Goal: Task Accomplishment & Management: Use online tool/utility

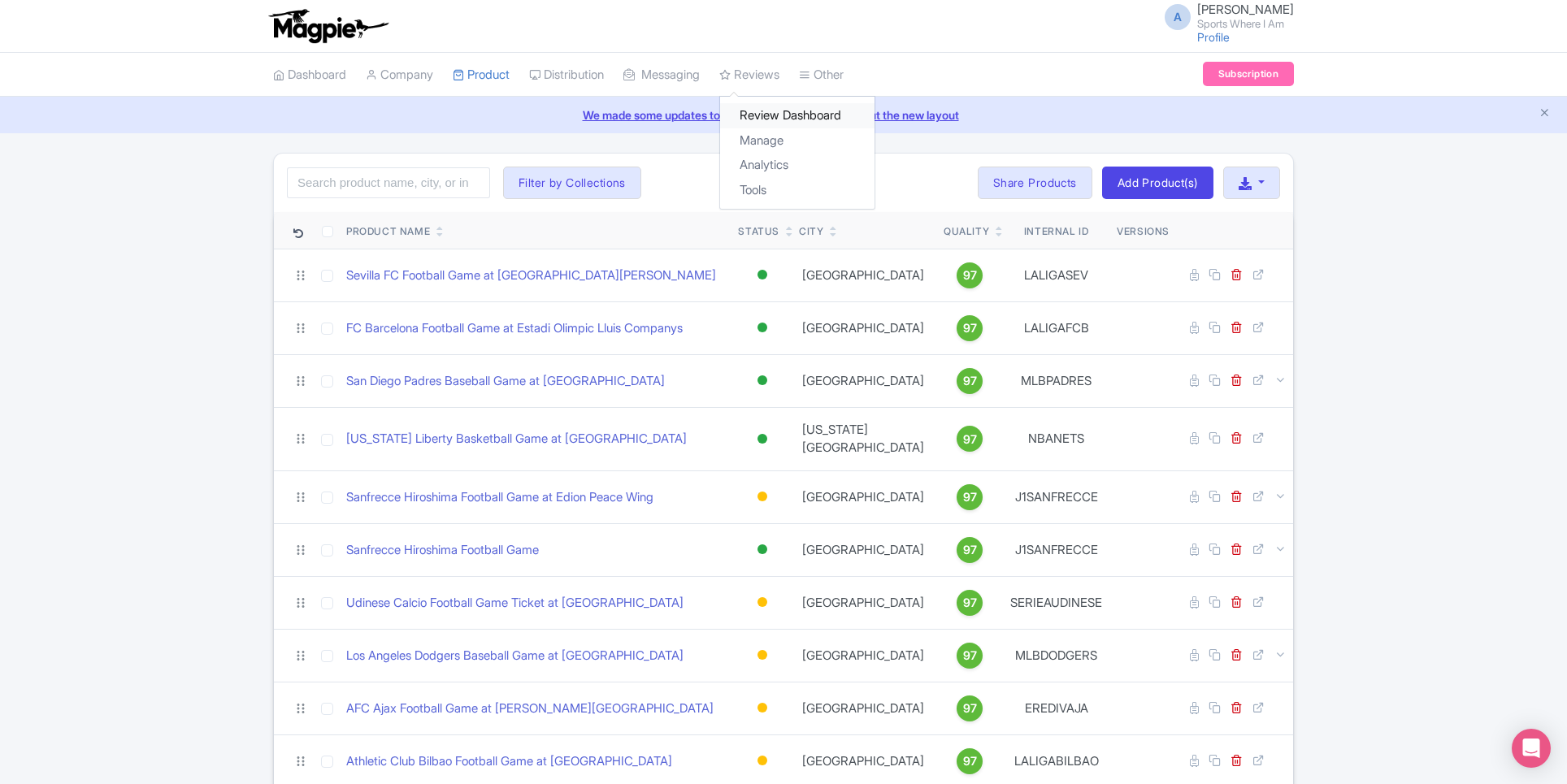
click at [777, 109] on link "Review Dashboard" at bounding box center [798, 116] width 154 height 25
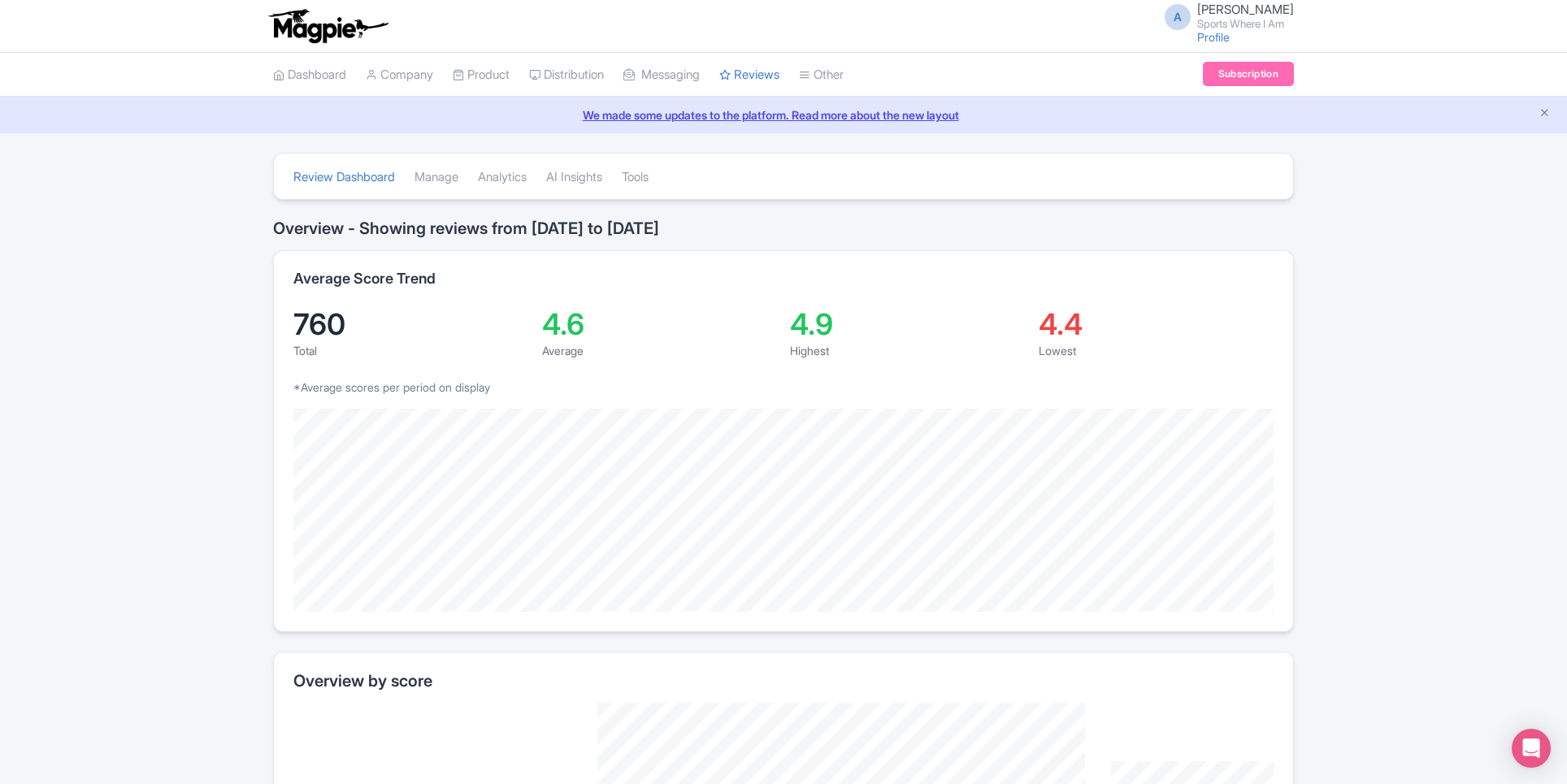
click at [404, 176] on li "Review Dashboard" at bounding box center [344, 177] width 121 height 44
click at [433, 176] on link "Manage" at bounding box center [437, 177] width 44 height 45
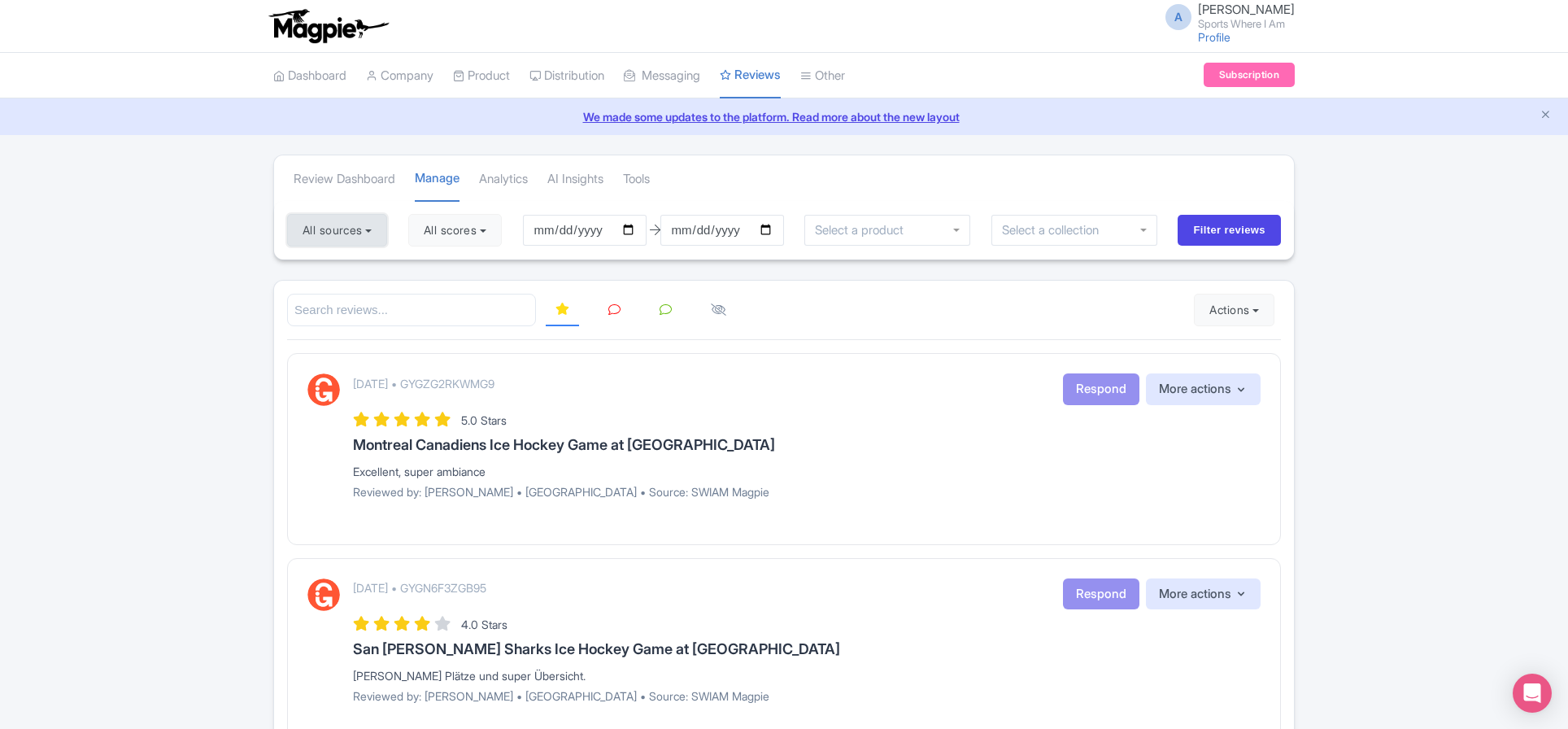
click at [356, 221] on button "All sources" at bounding box center [337, 230] width 100 height 32
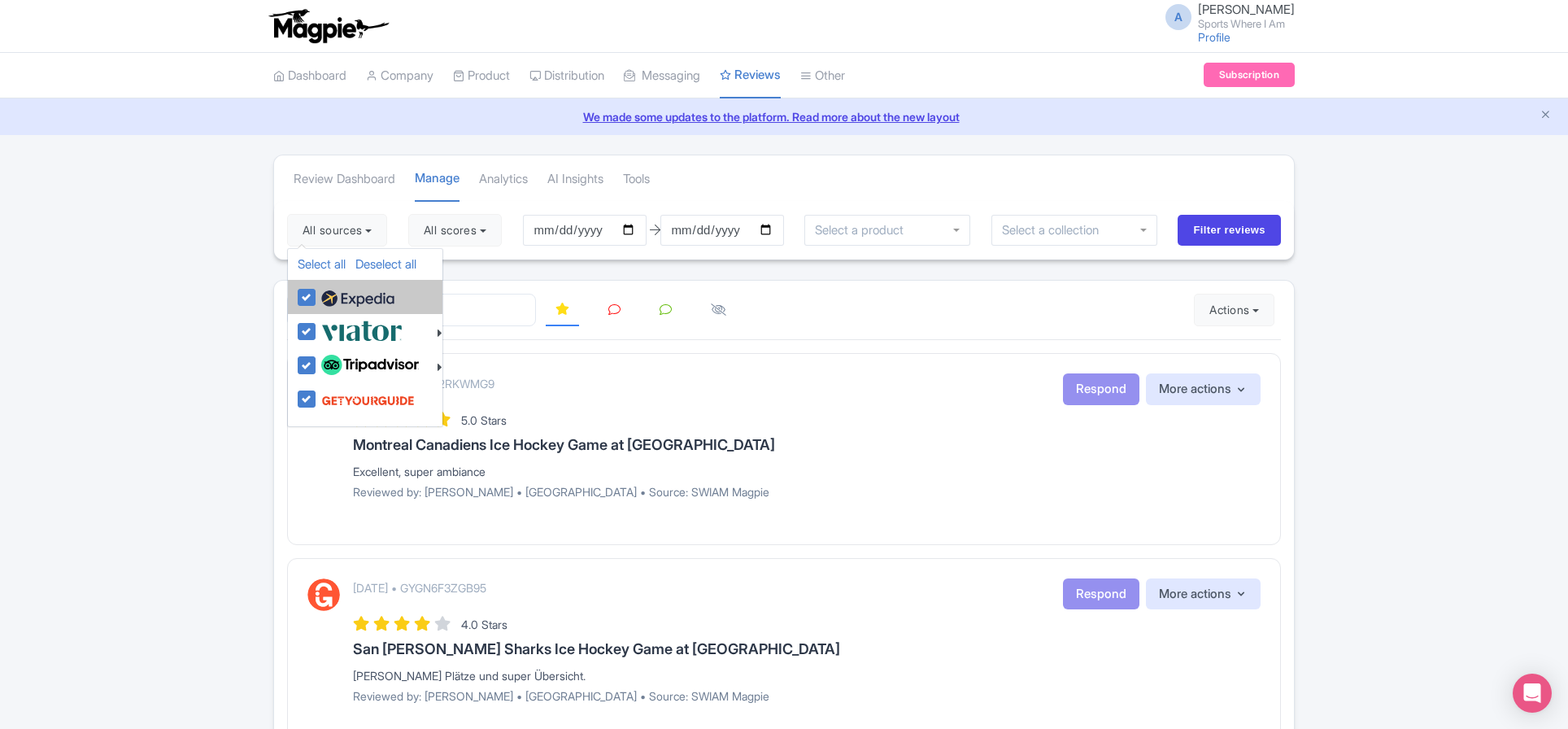
click at [317, 294] on label at bounding box center [356, 297] width 77 height 28
click at [317, 293] on input "checkbox" at bounding box center [322, 288] width 11 height 11
checkbox input "false"
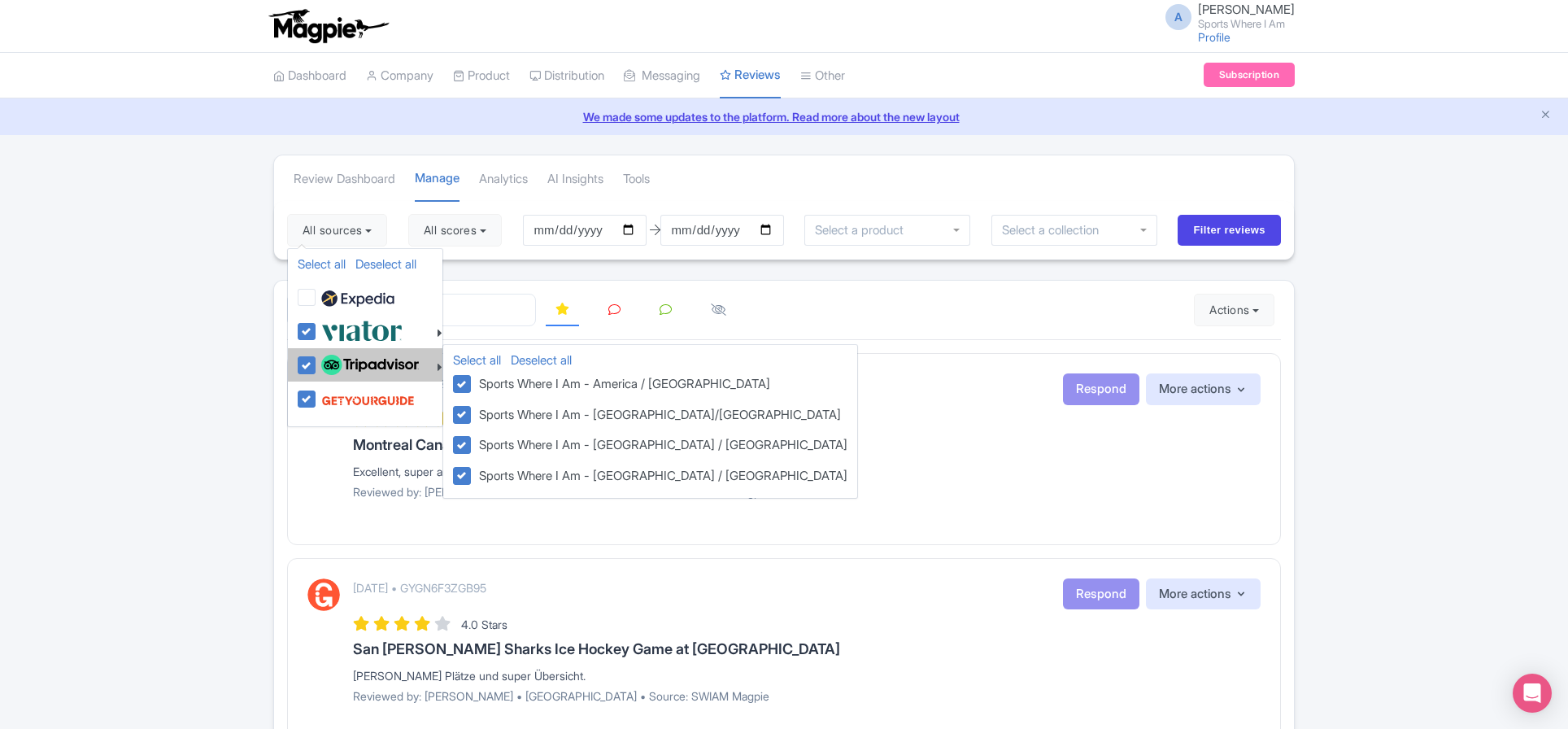
click at [317, 361] on label at bounding box center [368, 365] width 102 height 28
click at [317, 361] on input "checkbox" at bounding box center [322, 357] width 11 height 11
checkbox input "false"
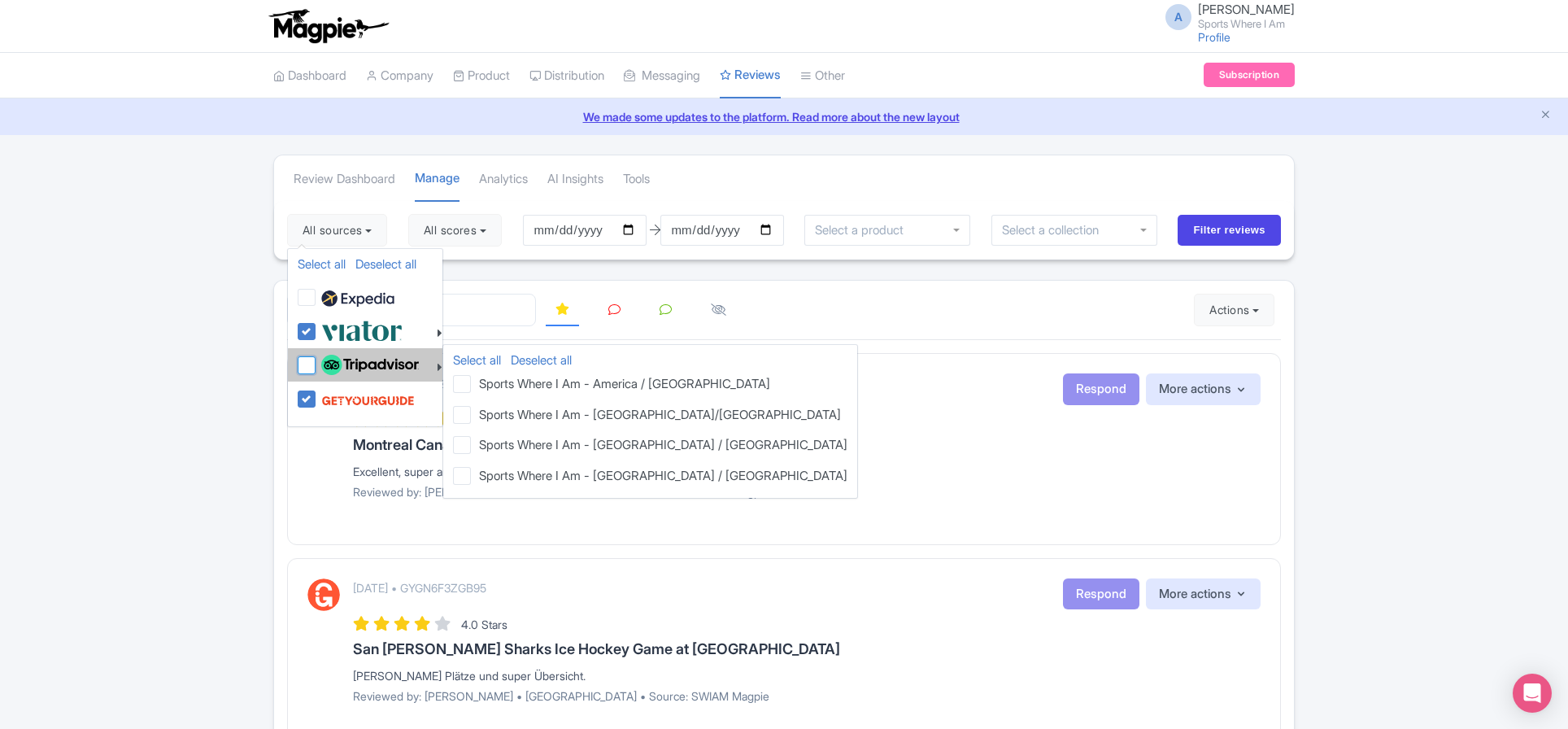
checkbox input "false"
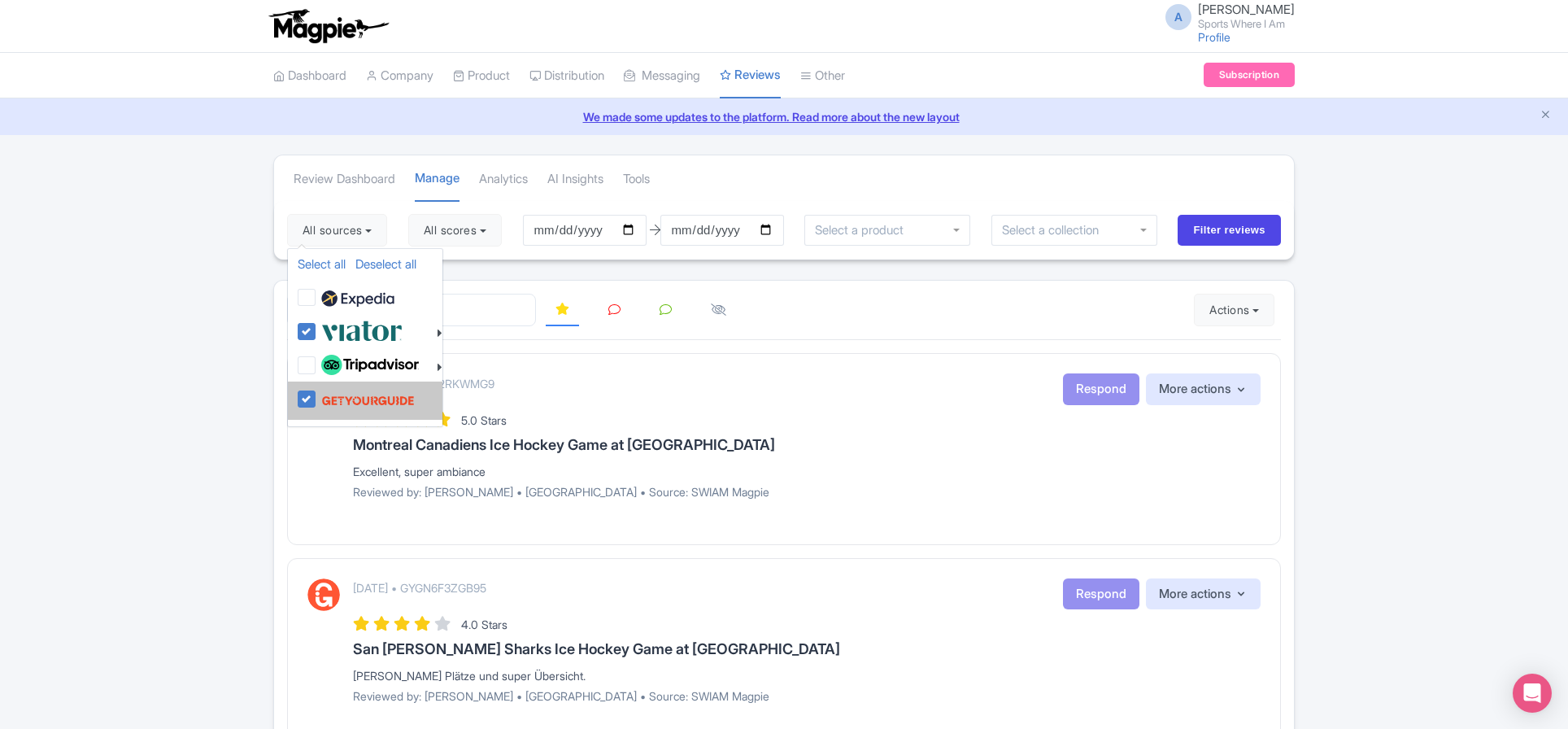
click at [317, 401] on label at bounding box center [365, 400] width 97 height 31
click at [317, 395] on input "checkbox" at bounding box center [322, 390] width 11 height 11
checkbox input "false"
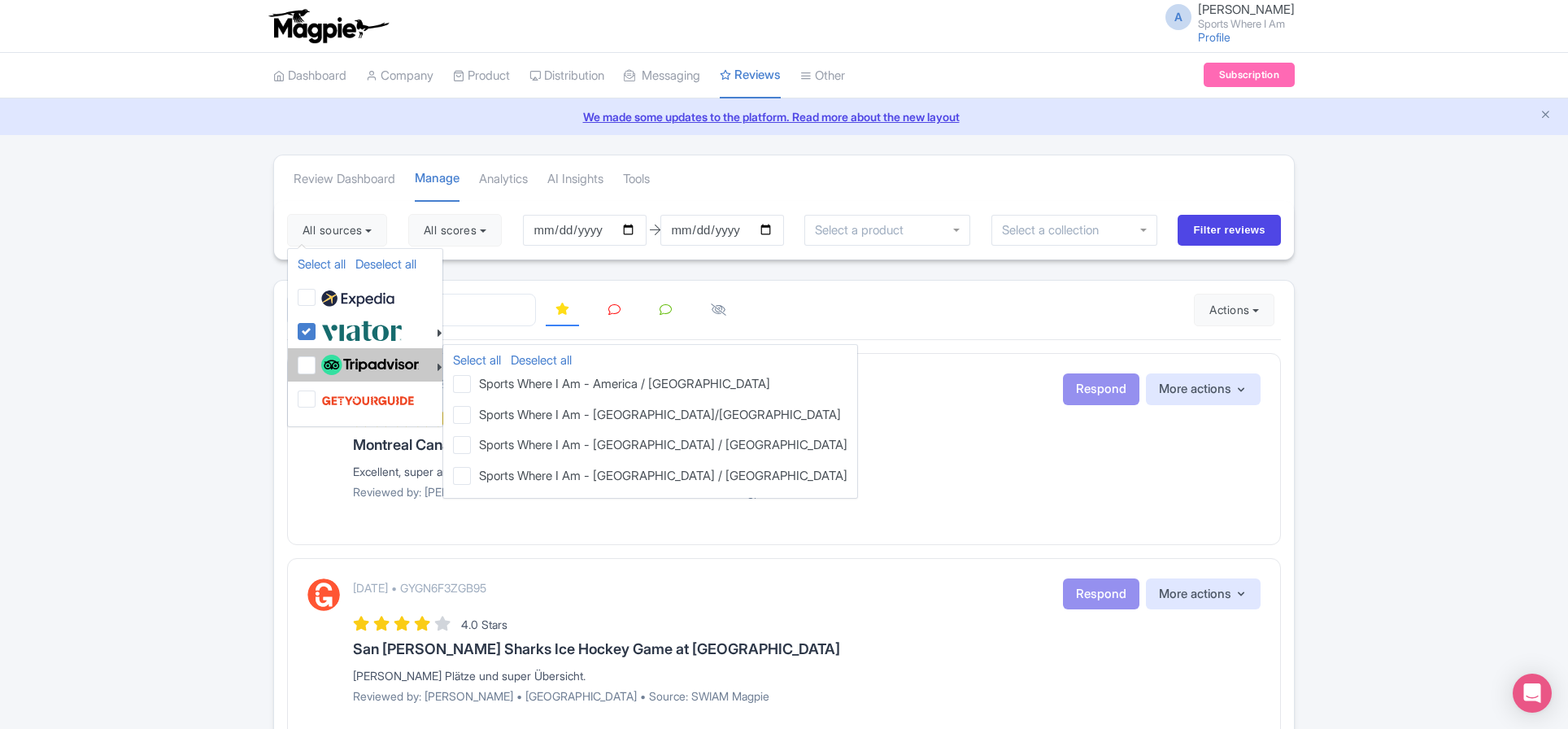
click at [317, 368] on label at bounding box center [368, 365] width 102 height 28
click at [317, 362] on input "checkbox" at bounding box center [322, 357] width 11 height 11
checkbox input "true"
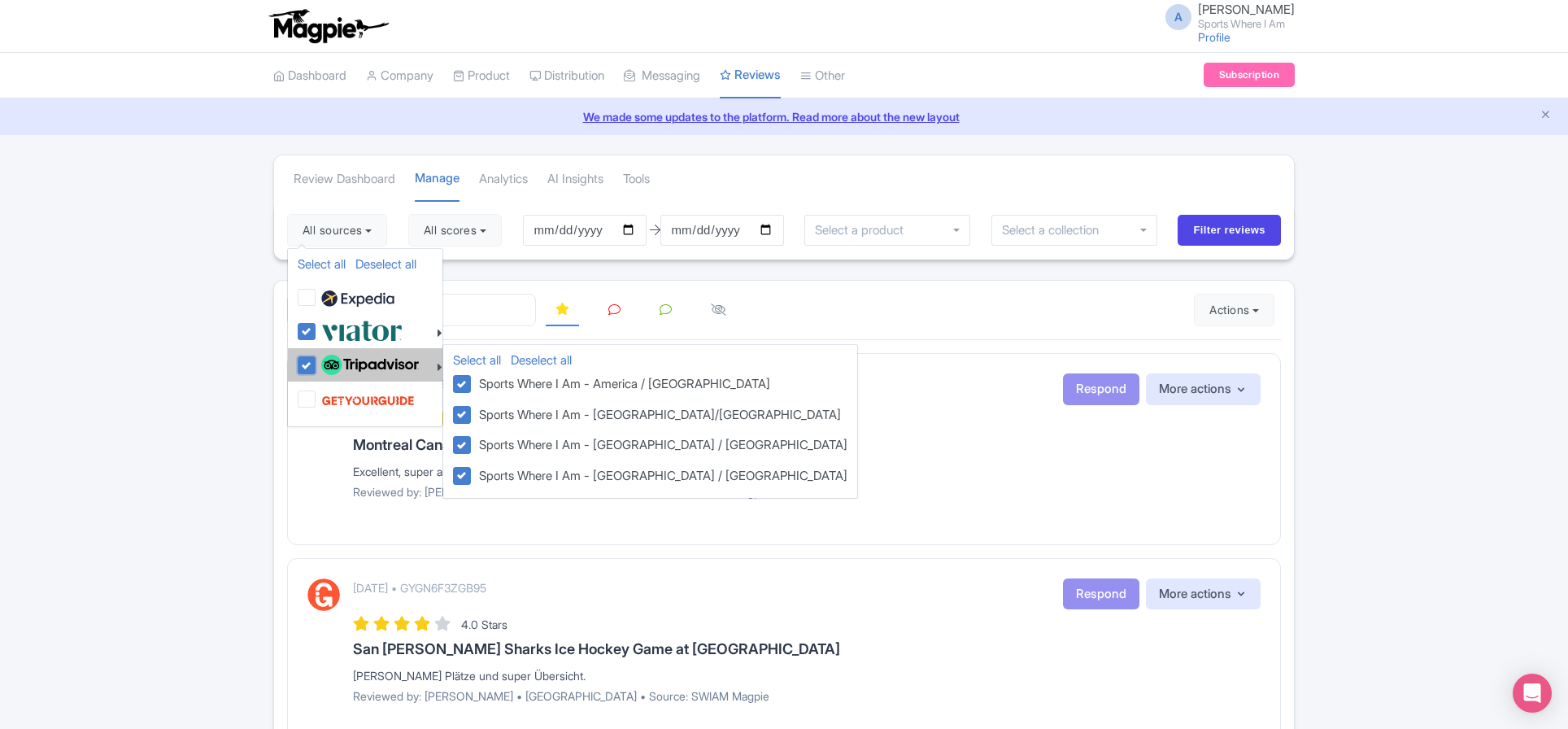
checkbox input "true"
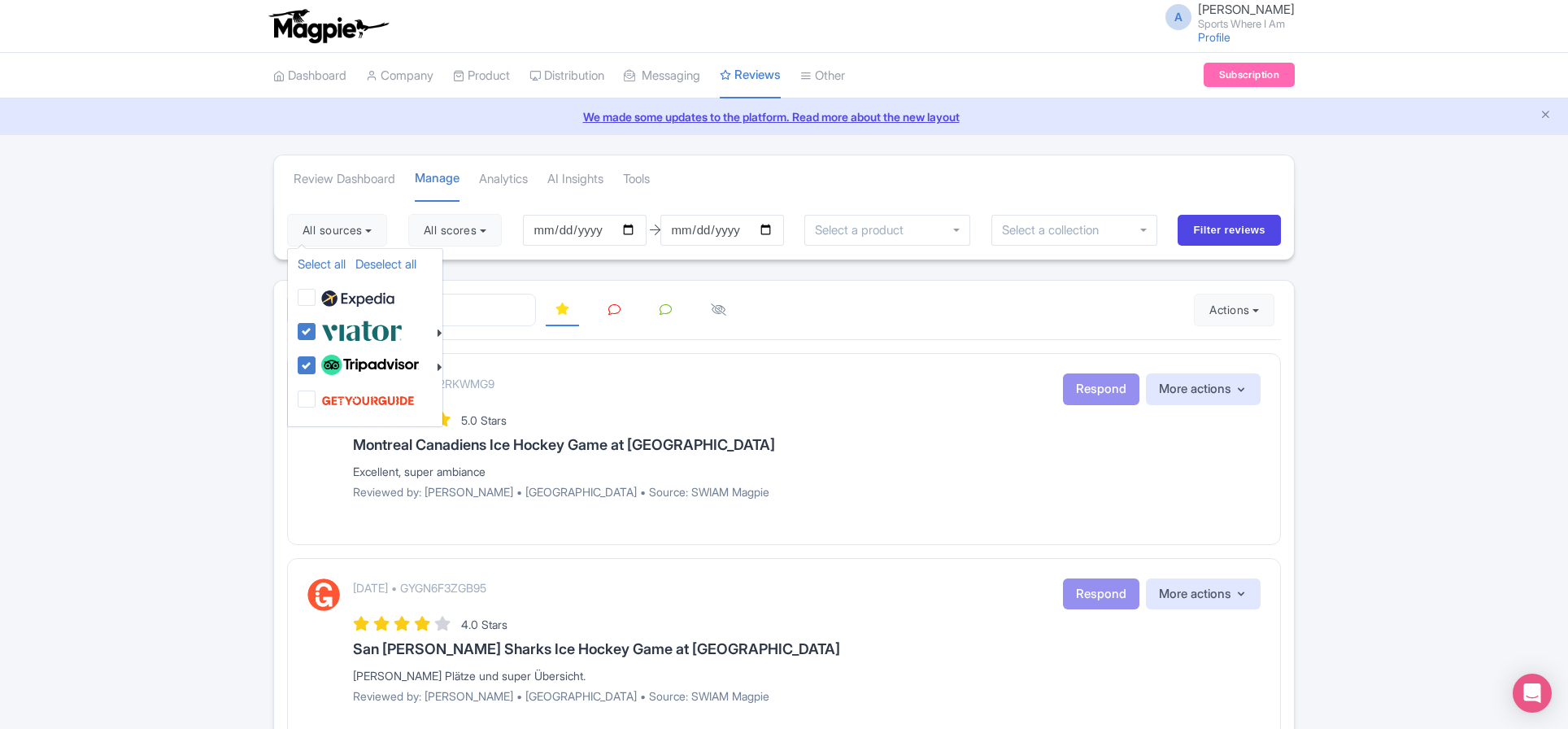
click at [821, 383] on div "April 09, 2025 • GYGZG2RKWMG9 Respond More actions Hide from this page Hide fro…" at bounding box center [807, 389] width 908 height 32
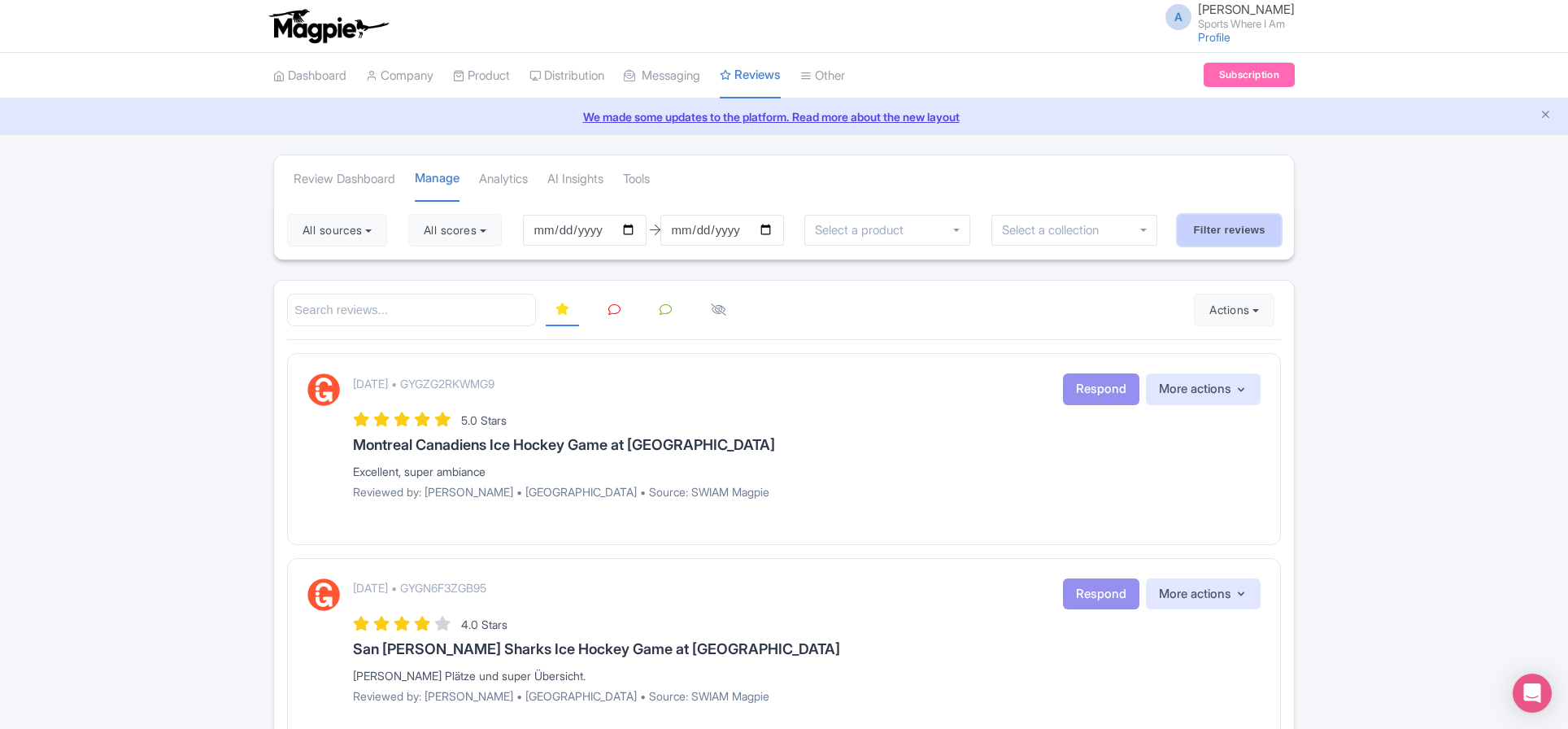
click at [1230, 228] on input "Filter reviews" at bounding box center [1230, 230] width 104 height 31
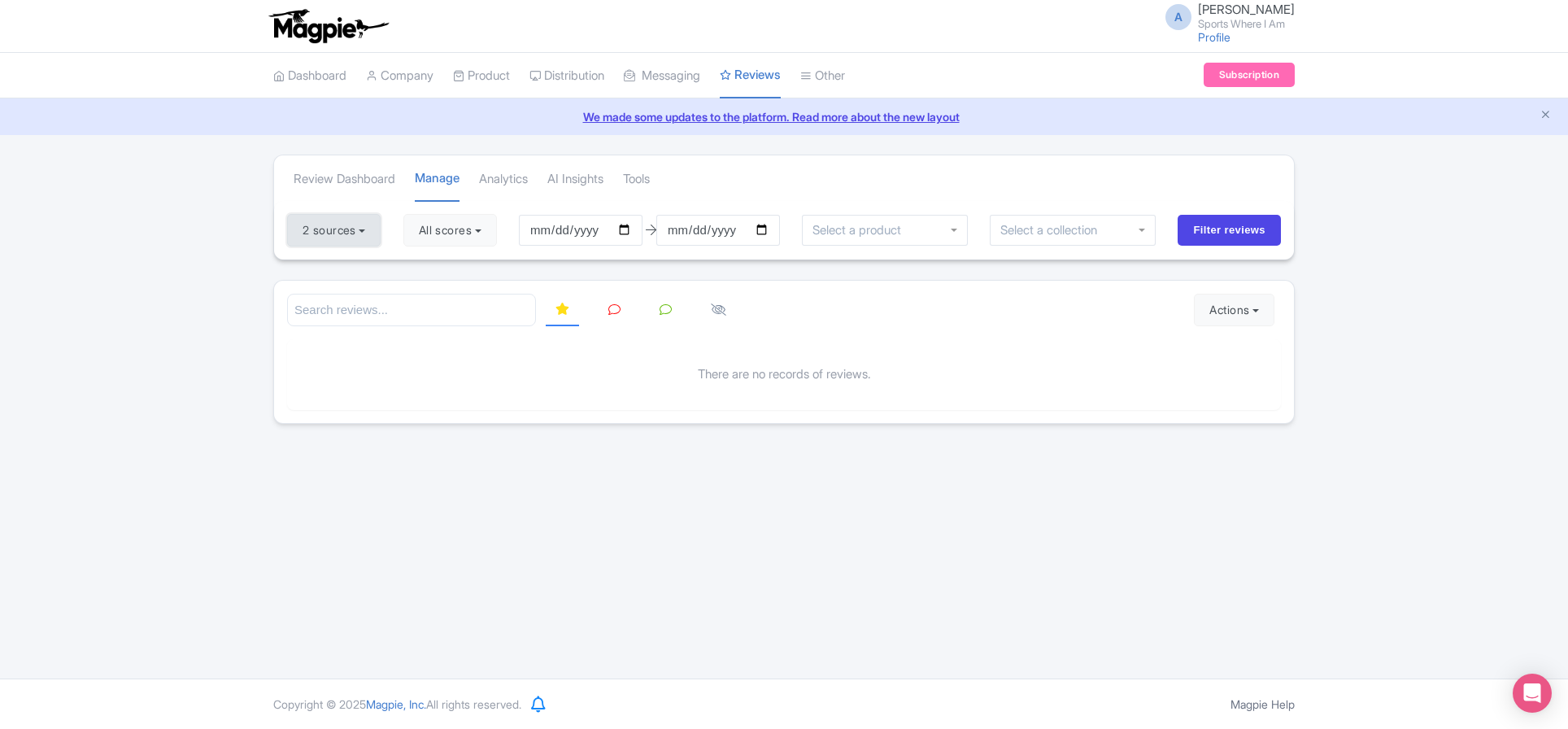
click at [370, 240] on button "2 sources" at bounding box center [334, 230] width 94 height 32
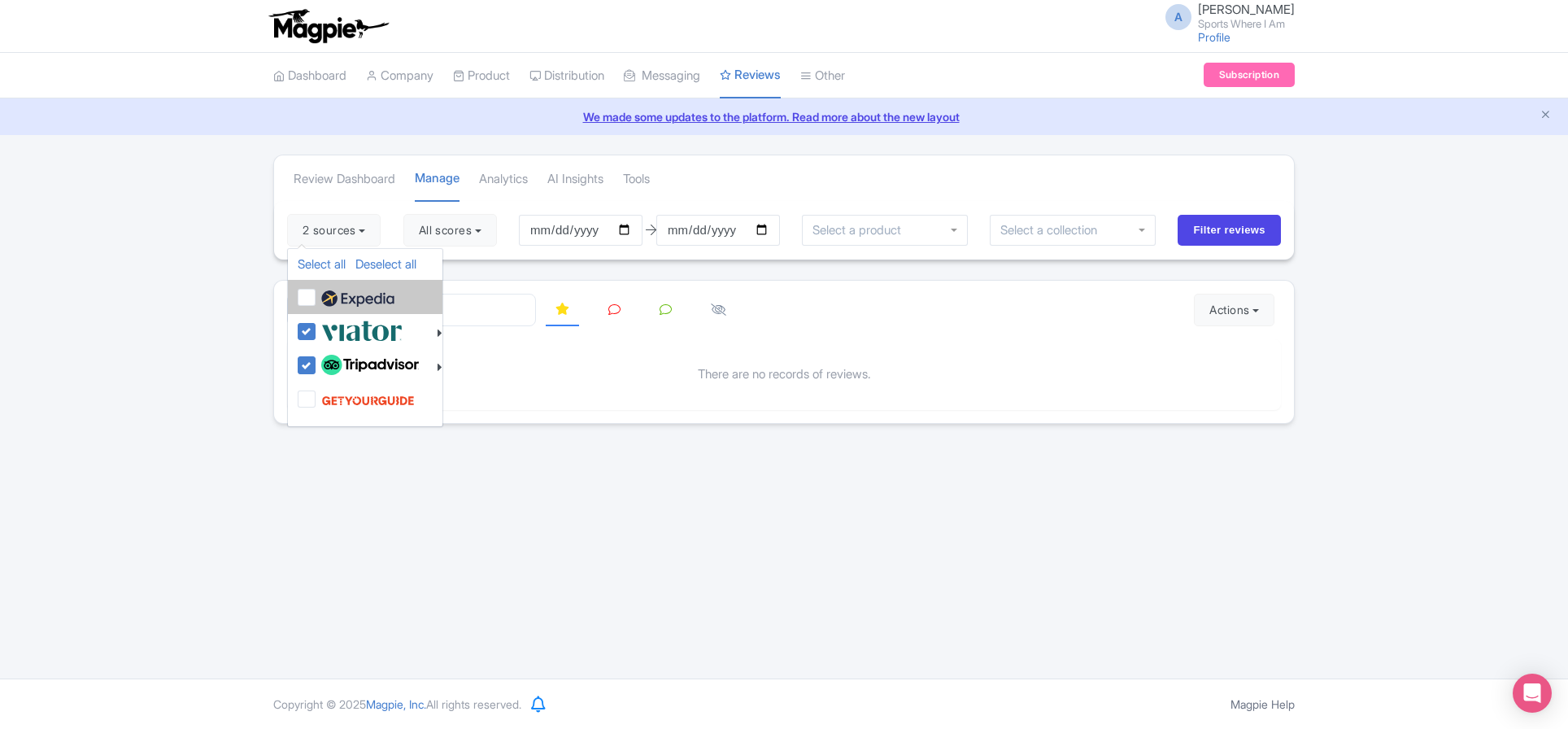
click at [317, 290] on label at bounding box center [356, 297] width 77 height 28
click at [317, 290] on input "checkbox" at bounding box center [322, 288] width 11 height 11
checkbox input "true"
click at [1261, 219] on input "Filter reviews" at bounding box center [1230, 230] width 104 height 31
click at [344, 237] on button "3 sources" at bounding box center [334, 230] width 94 height 32
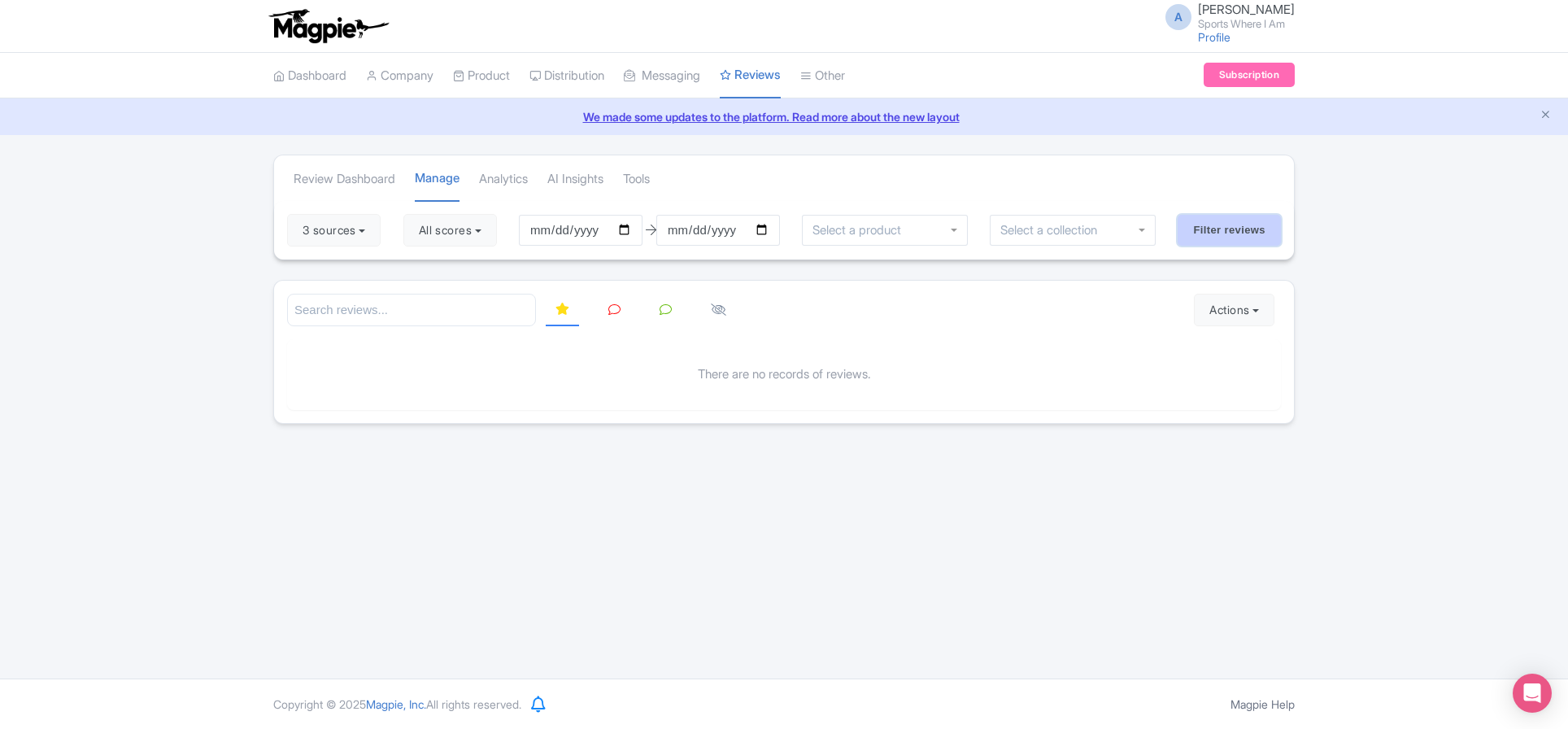
click at [1216, 227] on input "Filter reviews" at bounding box center [1230, 230] width 104 height 31
click at [331, 229] on button "3 sources" at bounding box center [334, 230] width 94 height 32
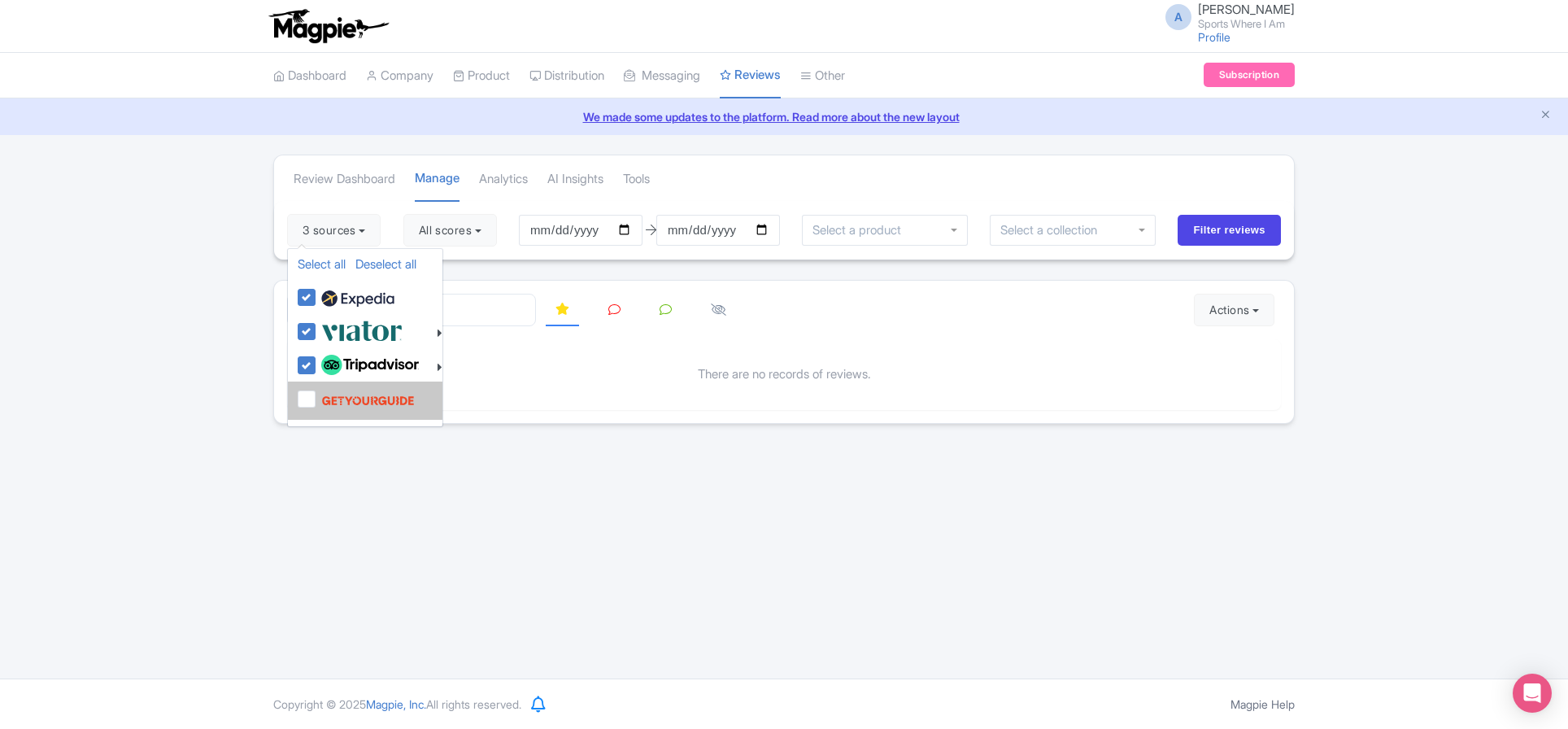
click at [317, 398] on label at bounding box center [365, 400] width 97 height 31
click at [317, 395] on input "checkbox" at bounding box center [322, 390] width 11 height 11
checkbox input "true"
click at [1217, 226] on input "Filter reviews" at bounding box center [1230, 230] width 104 height 31
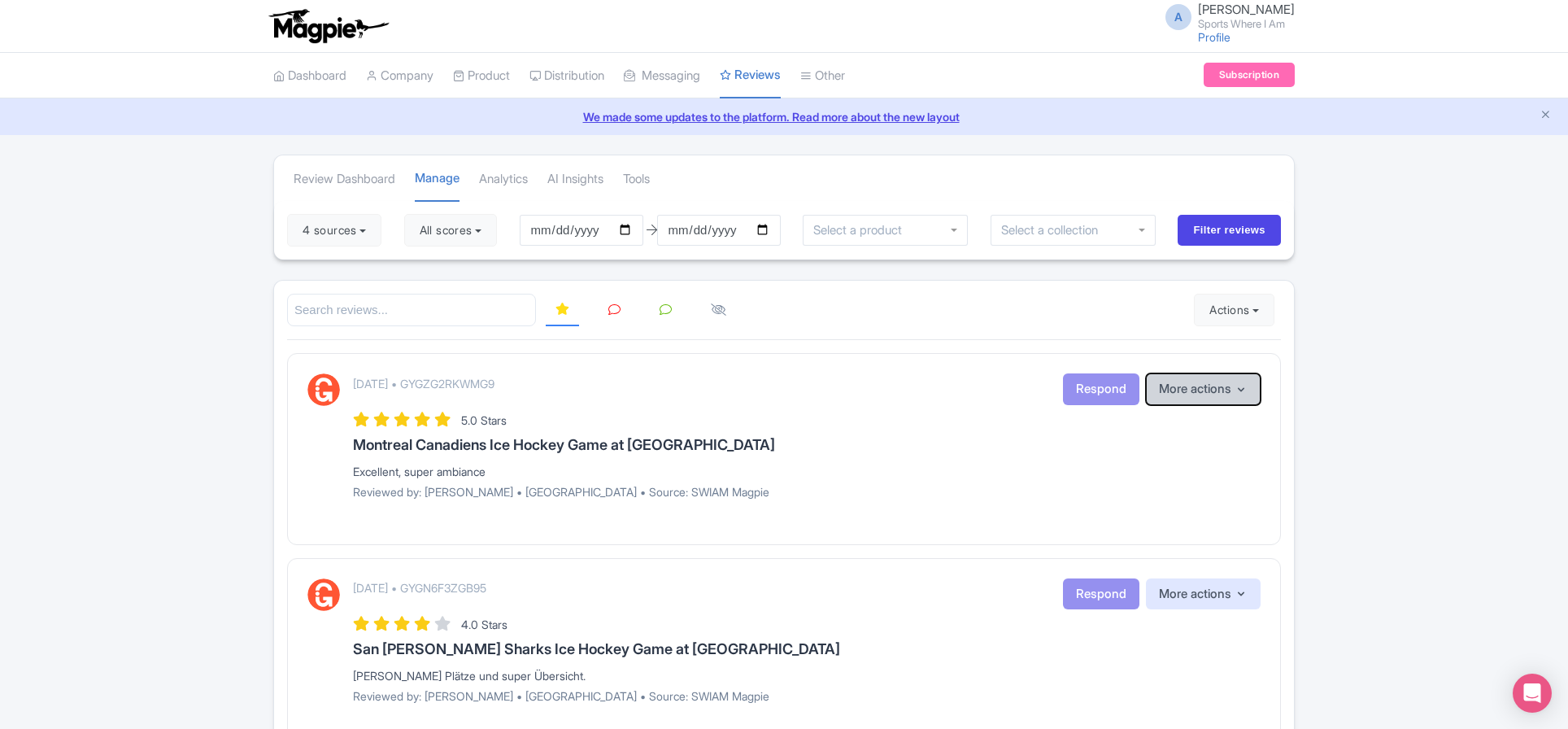
click at [1198, 395] on button "More actions" at bounding box center [1203, 389] width 115 height 32
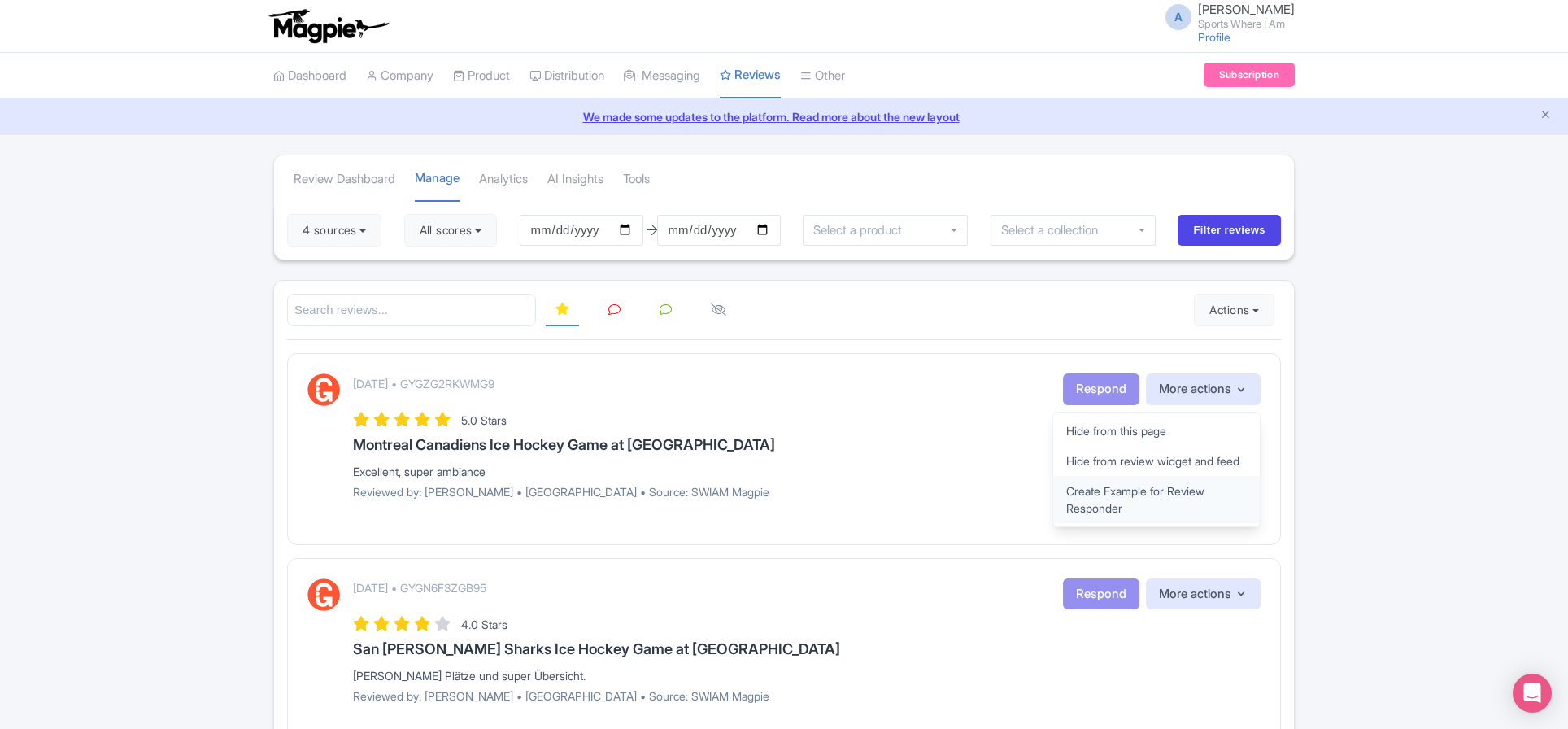
click at [1144, 514] on link "Create Example for Review Responder" at bounding box center [1156, 500] width 206 height 47
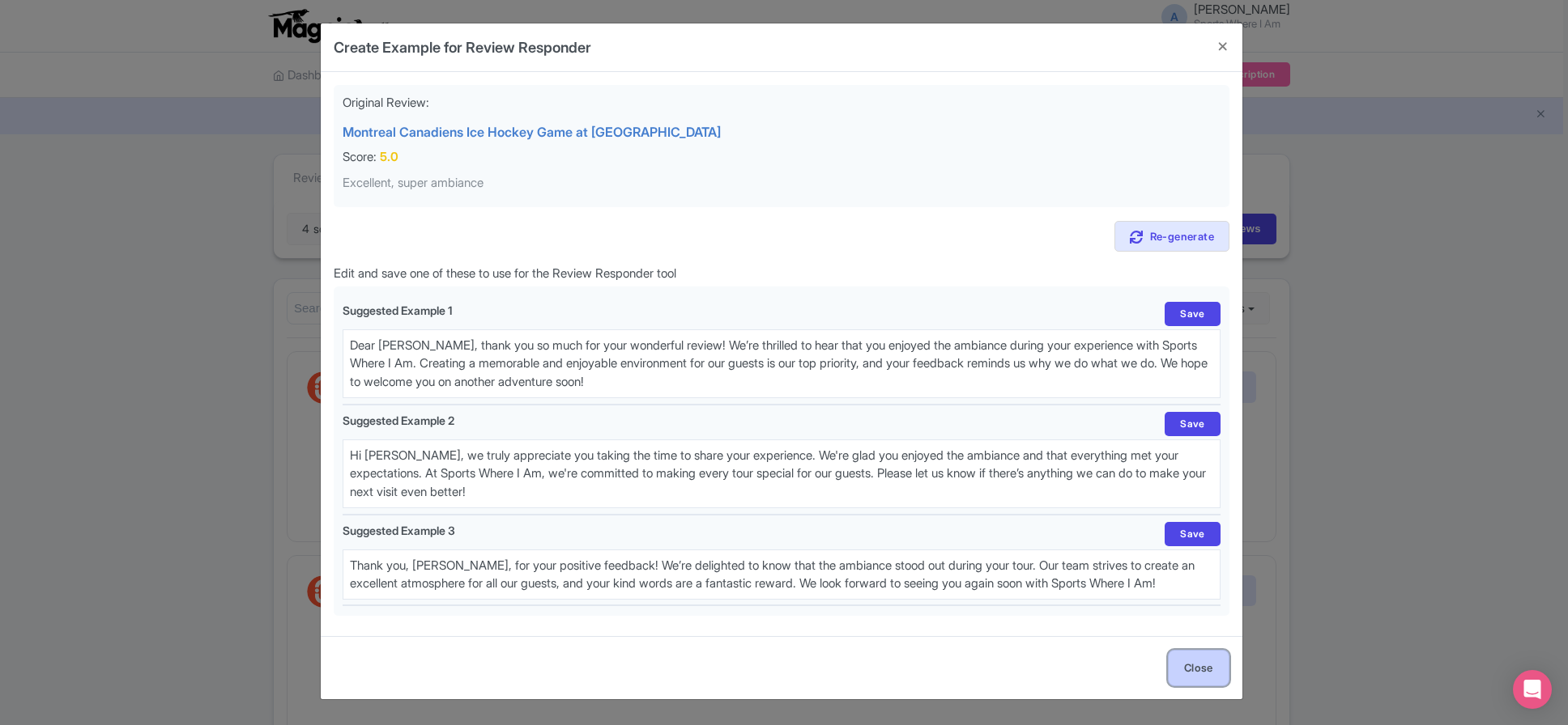
click at [1205, 666] on button "Close" at bounding box center [1198, 668] width 61 height 37
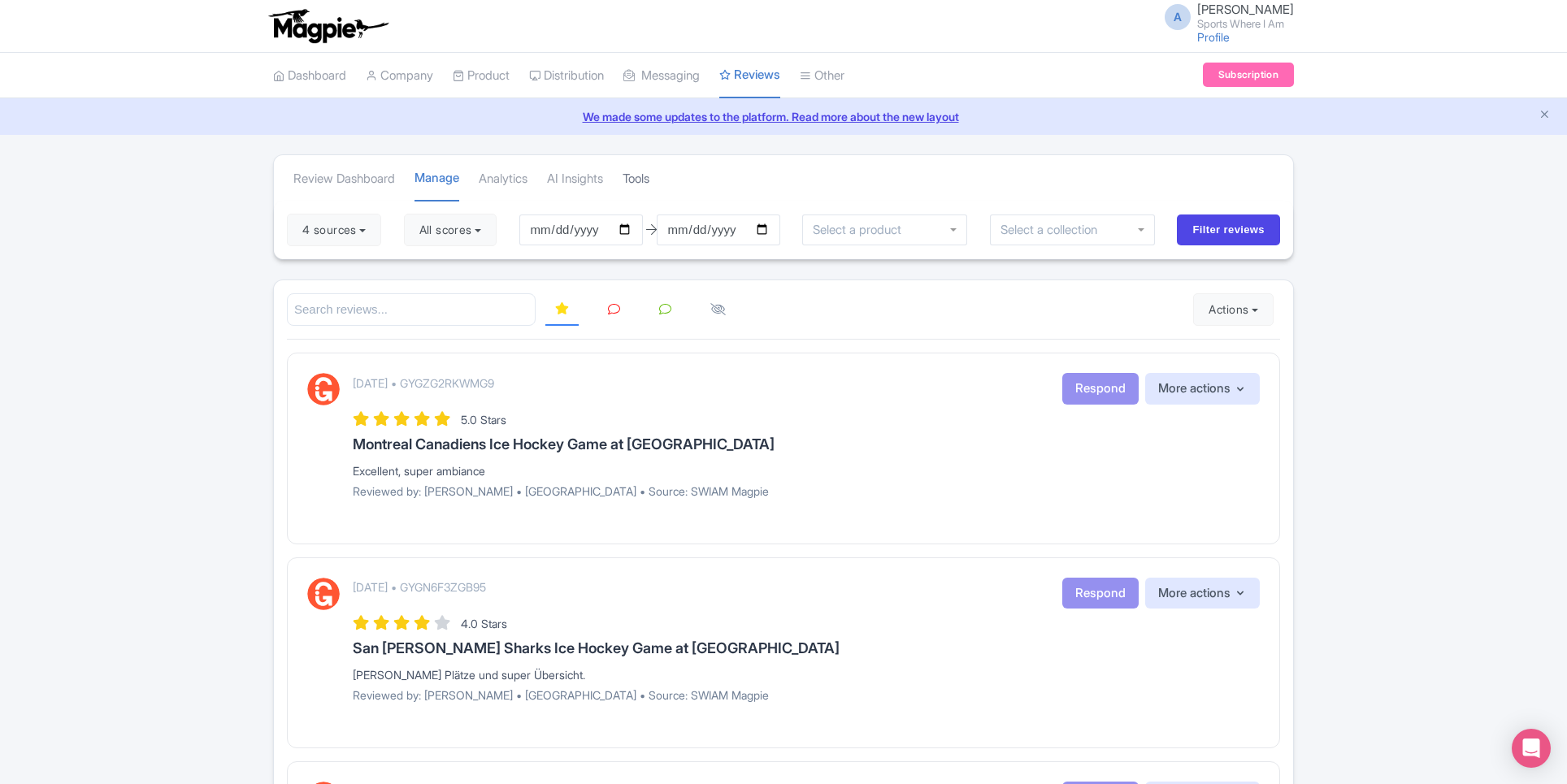
click at [649, 182] on link "Tools" at bounding box center [636, 179] width 27 height 45
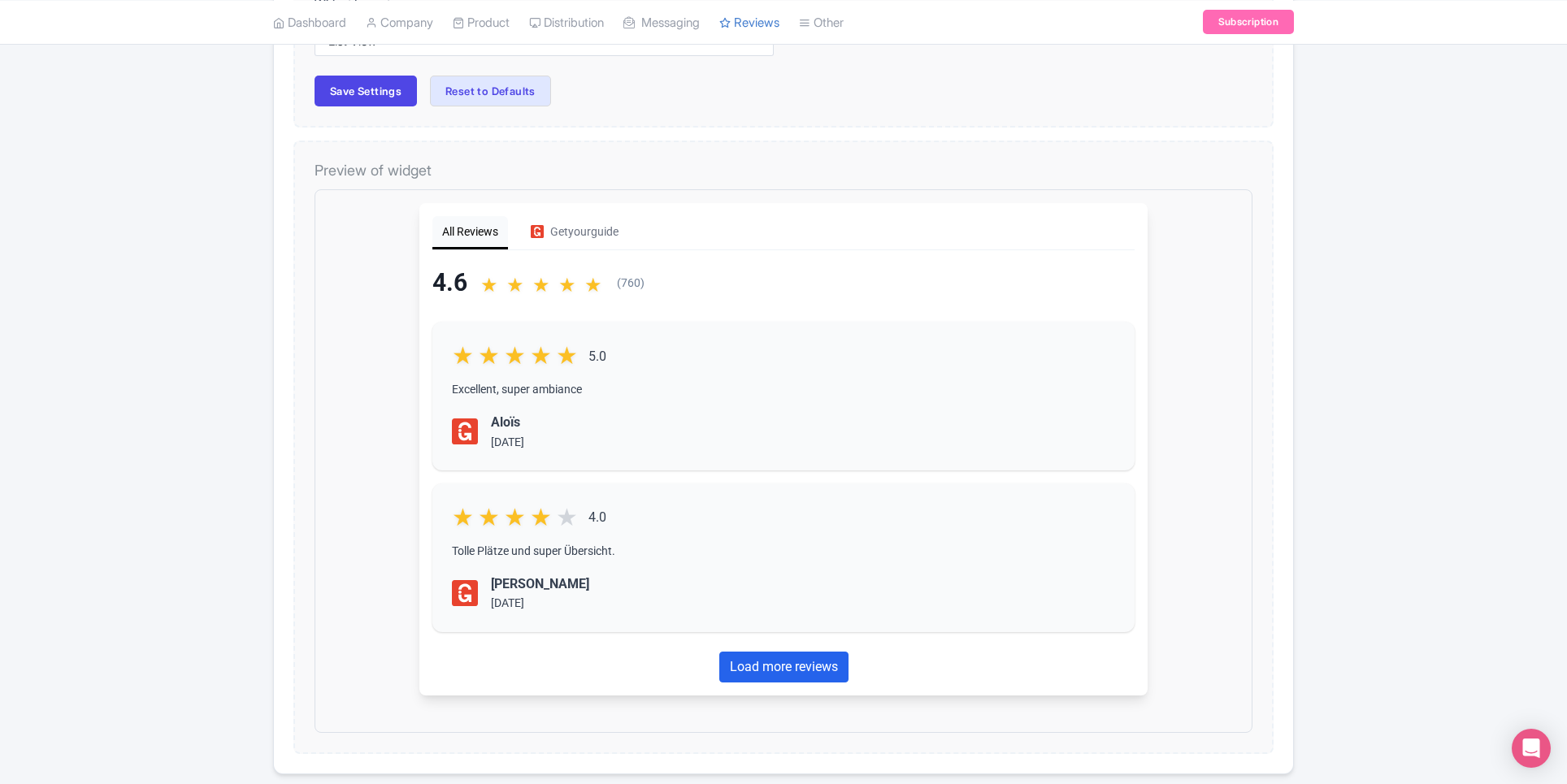
scroll to position [400, 0]
